Goal: Contribute content: Share content

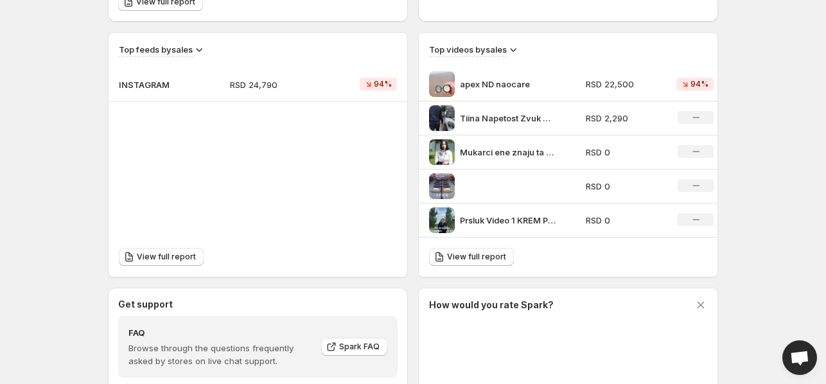
scroll to position [386, 0]
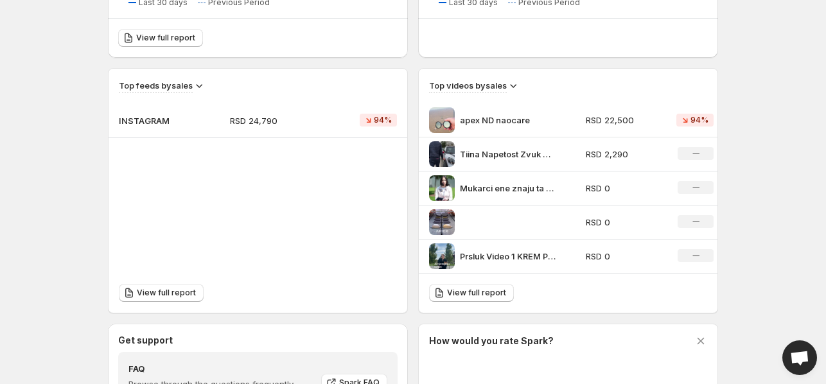
click at [206, 120] on td "INSTAGRAM" at bounding box center [164, 120] width 111 height 35
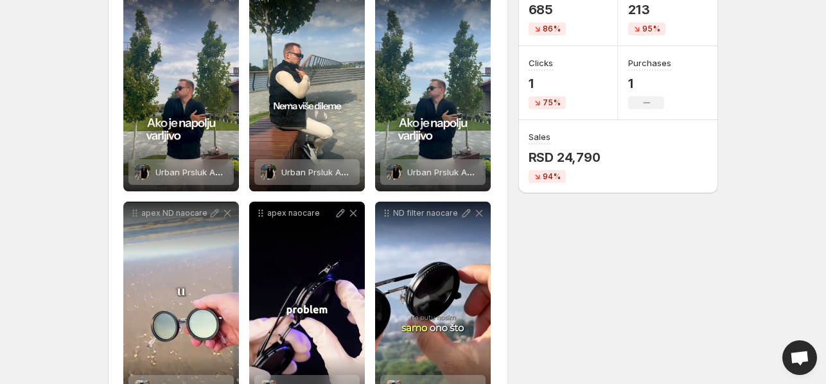
scroll to position [64, 0]
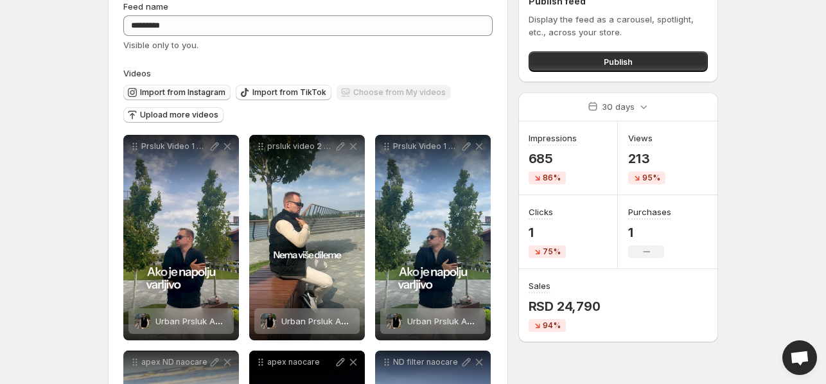
drag, startPoint x: 174, startPoint y: 114, endPoint x: 168, endPoint y: 85, distance: 30.1
click at [168, 85] on div "Import from Instagram Import from TikTok Choose from My videos Upload more vide…" at bounding box center [305, 102] width 375 height 45
click at [170, 91] on span "Import from Instagram" at bounding box center [182, 92] width 85 height 10
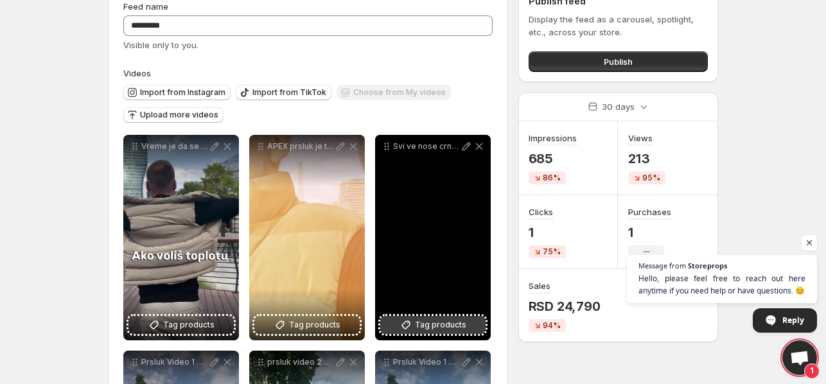
click at [427, 327] on span "Tag products" at bounding box center [440, 325] width 51 height 13
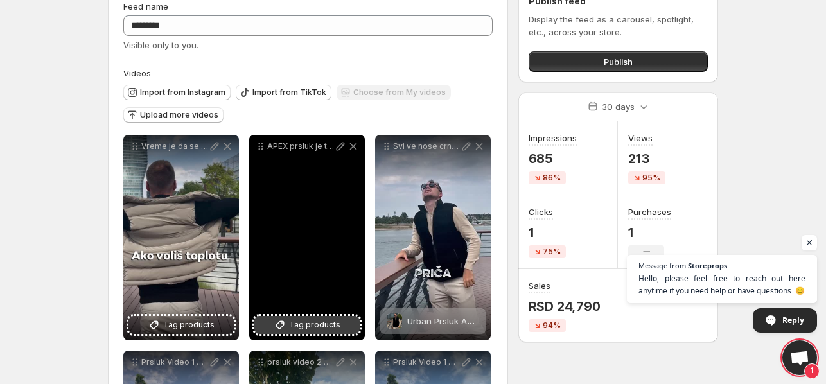
click at [330, 331] on span "Tag products" at bounding box center [314, 325] width 51 height 13
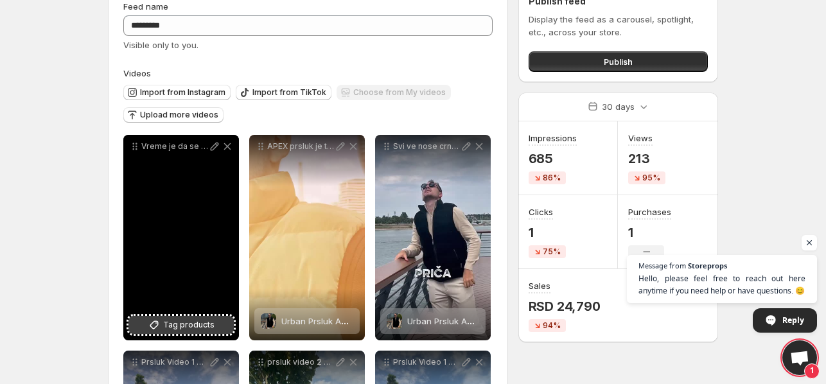
click at [206, 318] on button "Tag products" at bounding box center [181, 325] width 105 height 18
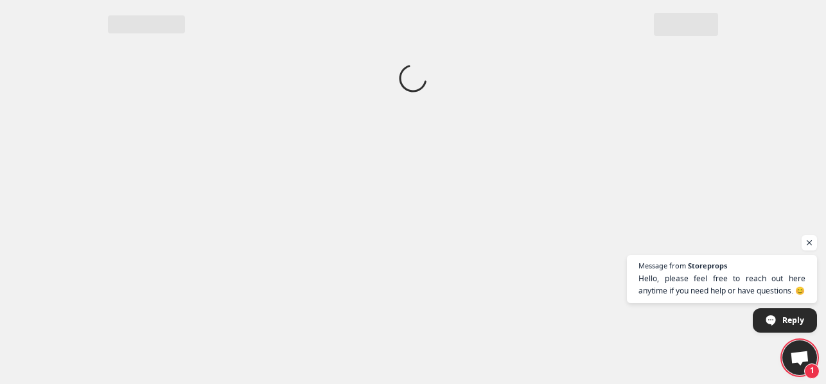
scroll to position [0, 0]
